Goal: Task Accomplishment & Management: Use online tool/utility

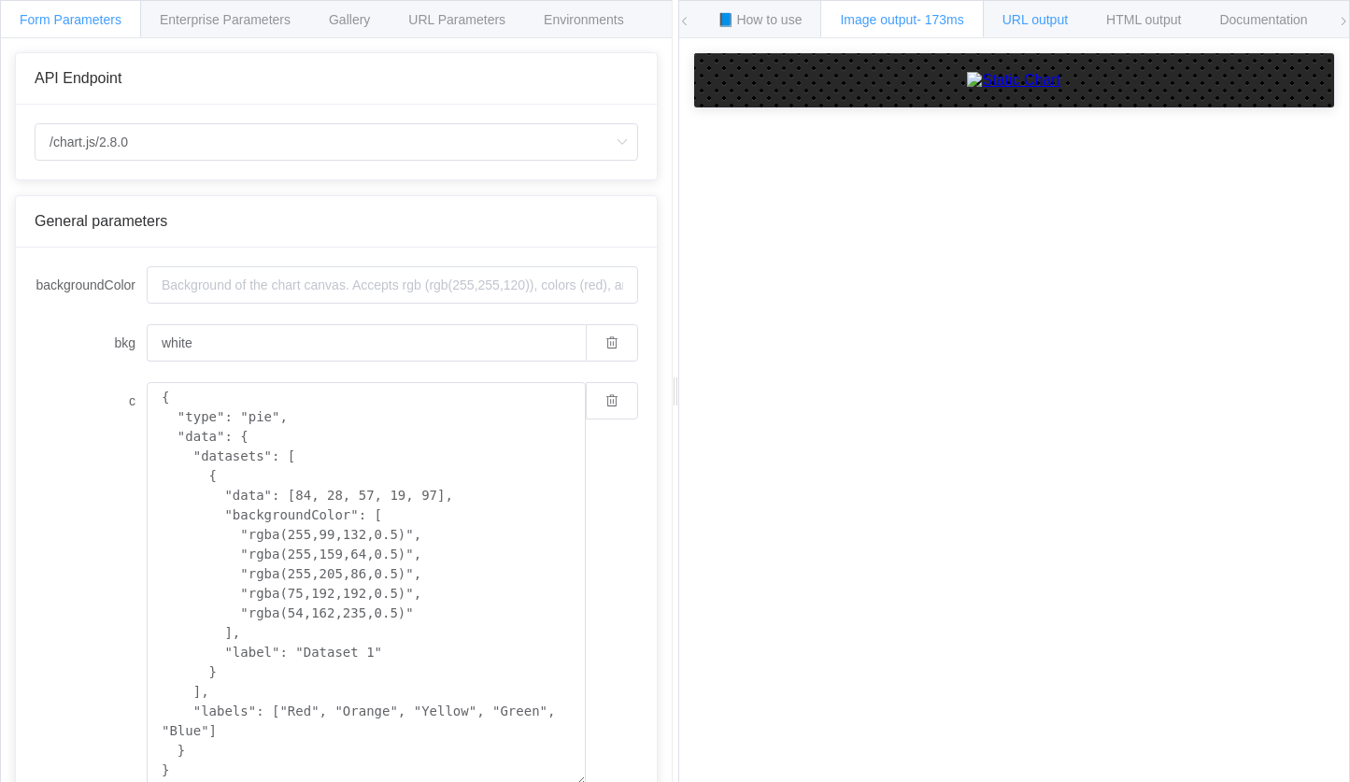
click at [1060, 21] on span "URL output" at bounding box center [1034, 19] width 65 height 15
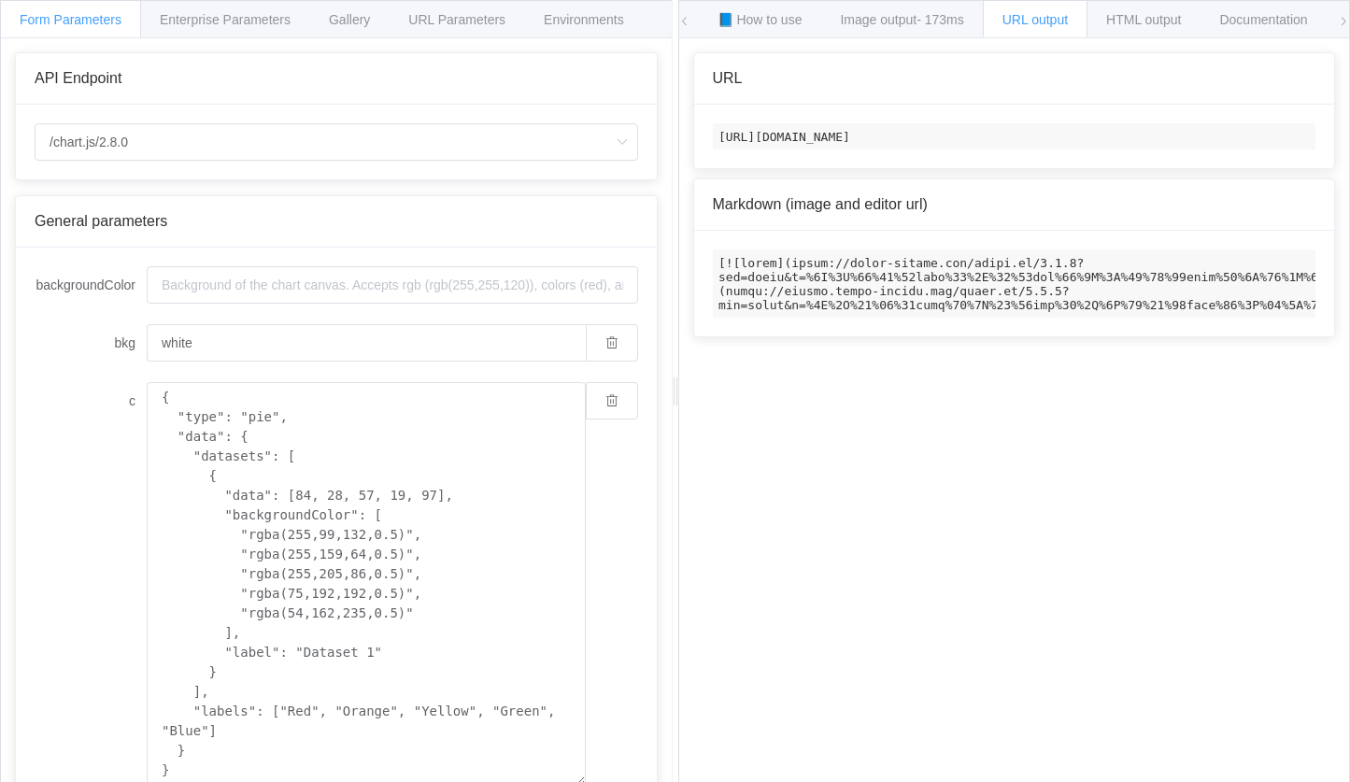
click at [943, 140] on code "[URL][DOMAIN_NAME]" at bounding box center [1014, 136] width 603 height 26
click at [450, 25] on span "URL Parameters" at bounding box center [456, 19] width 97 height 15
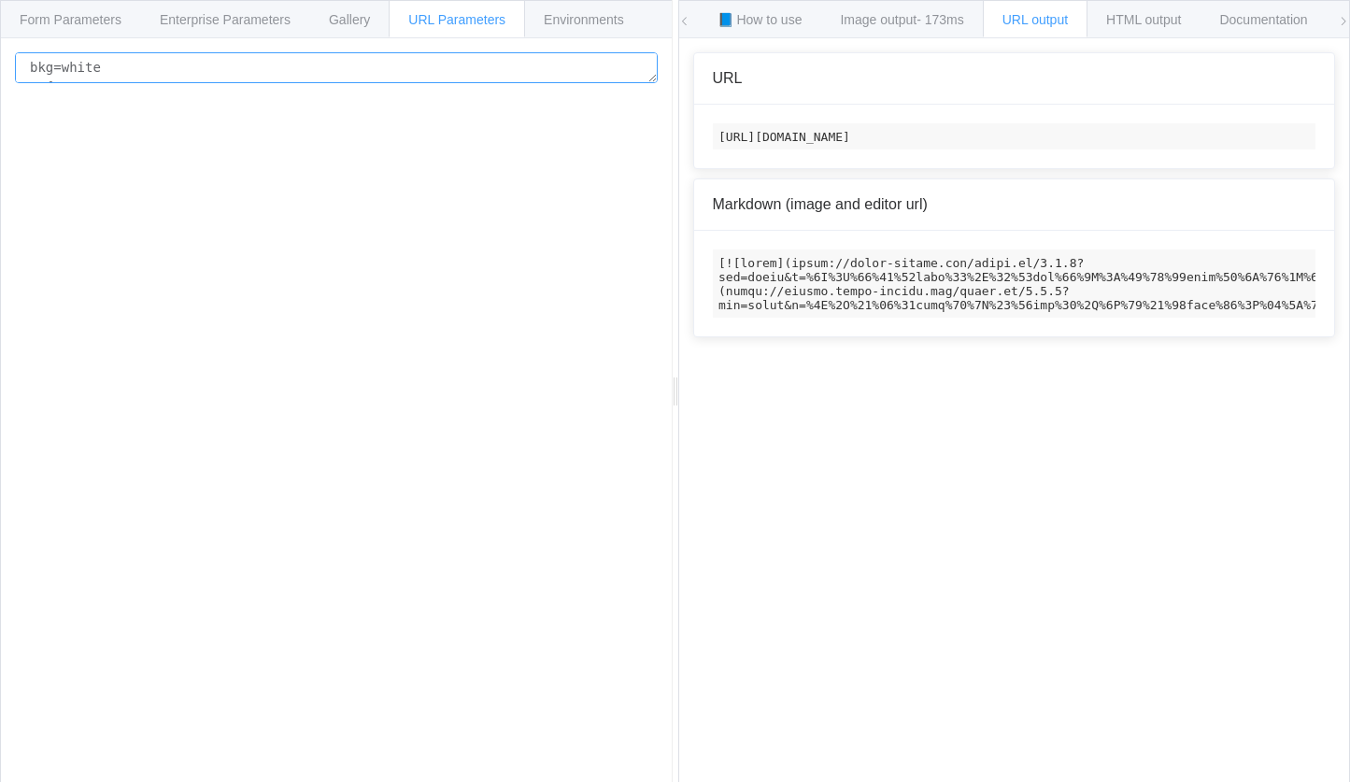
click at [436, 75] on textarea "bkg=white c={ "type": "pie", "data": { "datasets": [ { "data": [84, 28, 57, 19,…" at bounding box center [336, 67] width 643 height 31
click at [370, 24] on span "Gallery" at bounding box center [349, 19] width 41 height 15
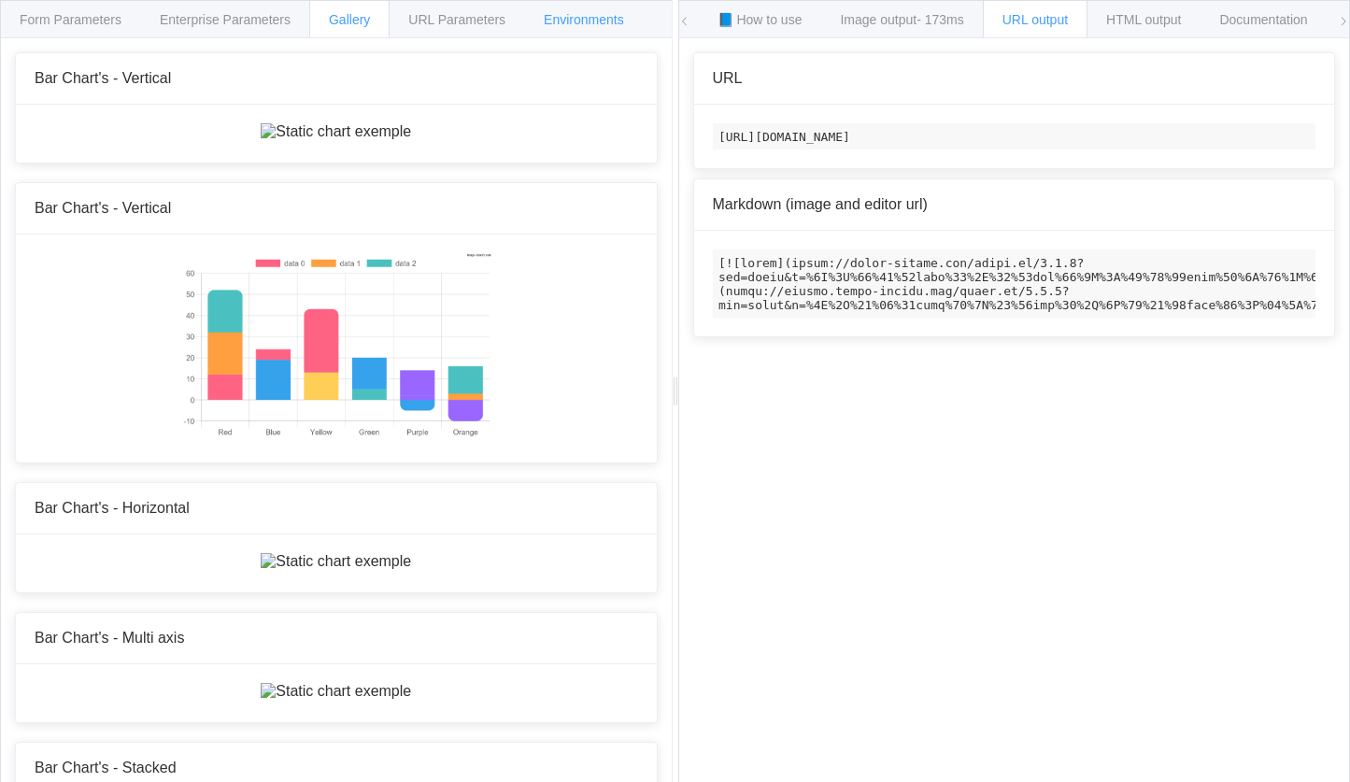
click at [594, 8] on div "Environments" at bounding box center [584, 18] width 120 height 37
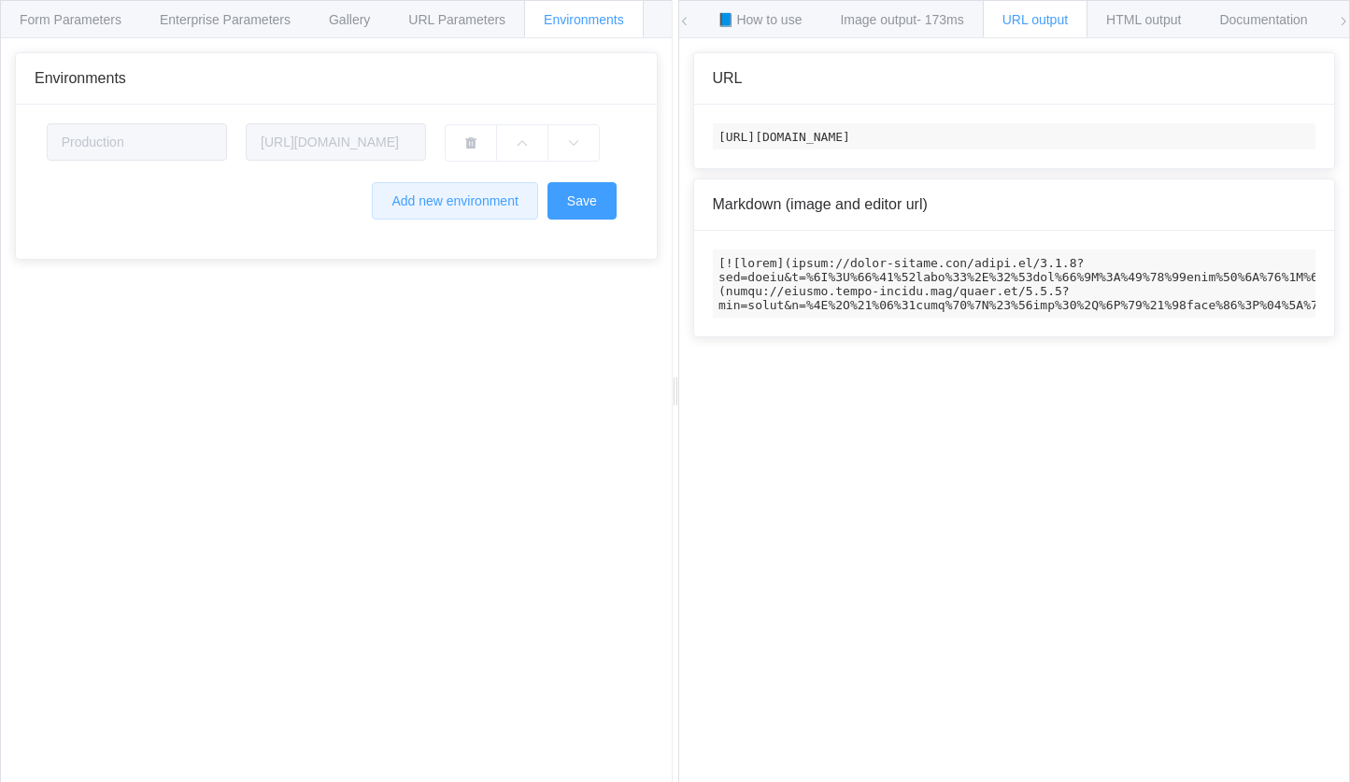
click at [483, 219] on button "Add new environment" at bounding box center [454, 200] width 165 height 37
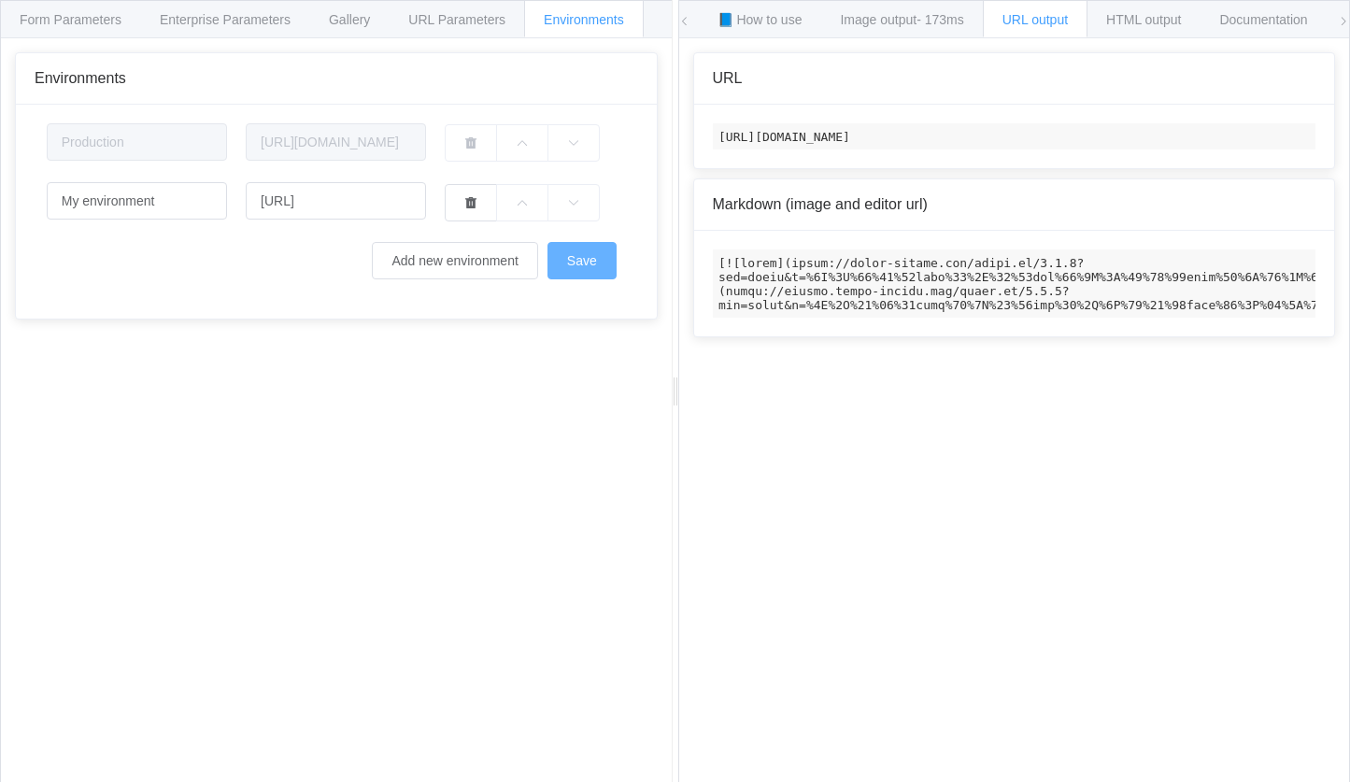
click at [596, 255] on button "Save" at bounding box center [581, 260] width 69 height 37
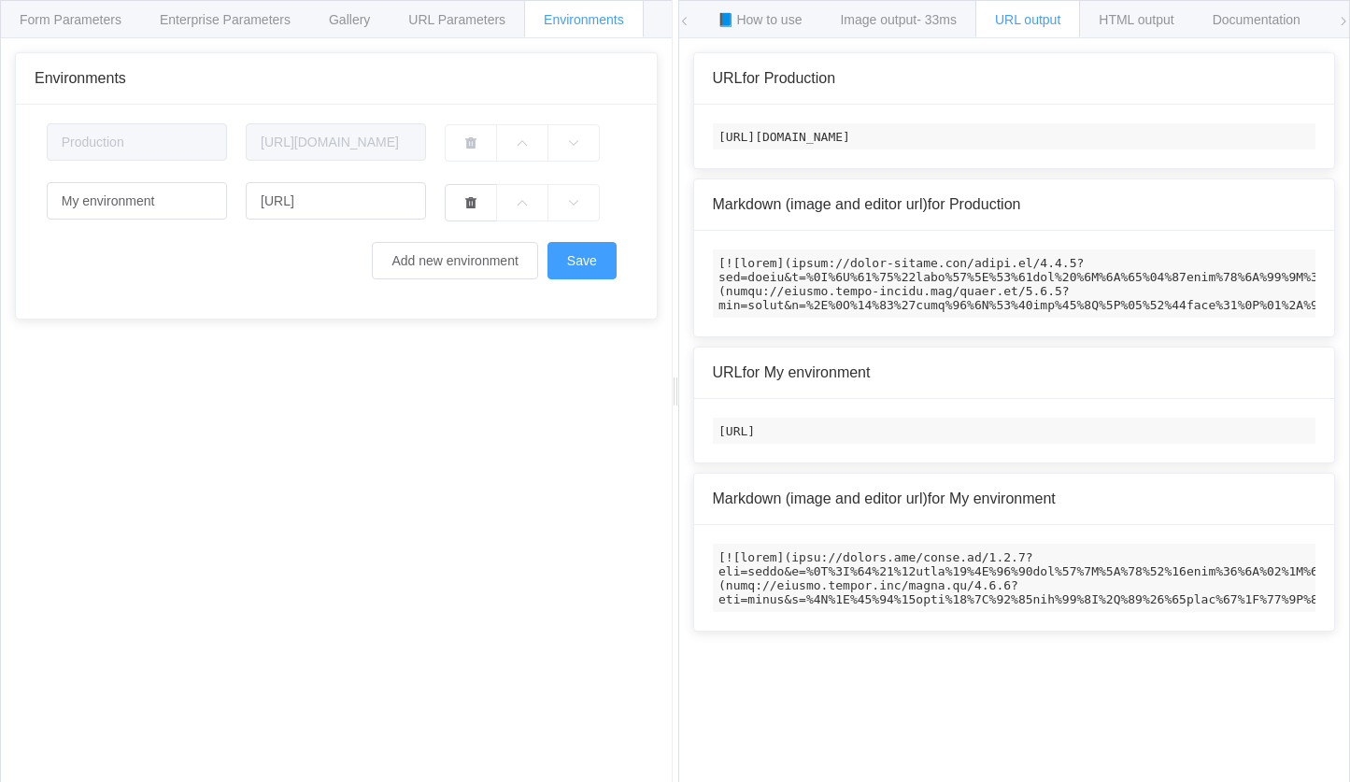
scroll to position [0, 5204]
click at [1343, 23] on icon at bounding box center [1343, 21] width 11 height 11
click at [965, 15] on div "Documentation" at bounding box center [997, 18] width 127 height 37
